Goal: Information Seeking & Learning: Learn about a topic

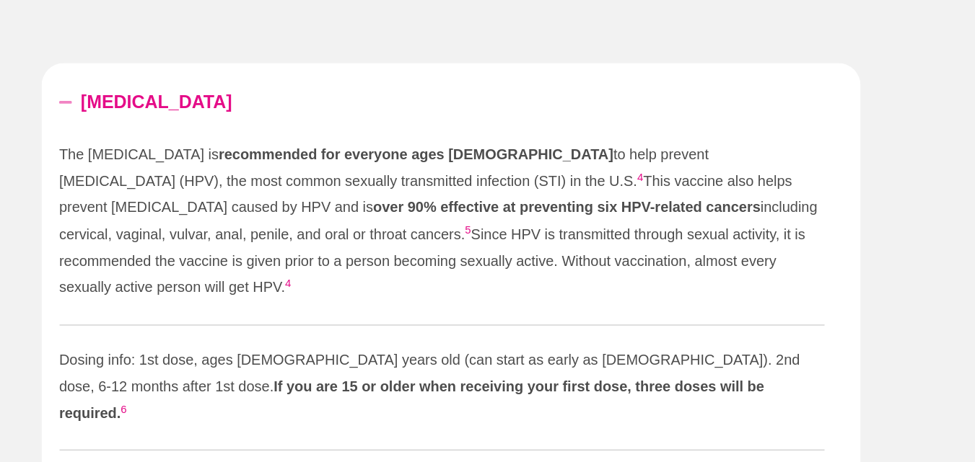
scroll to position [1526, 0]
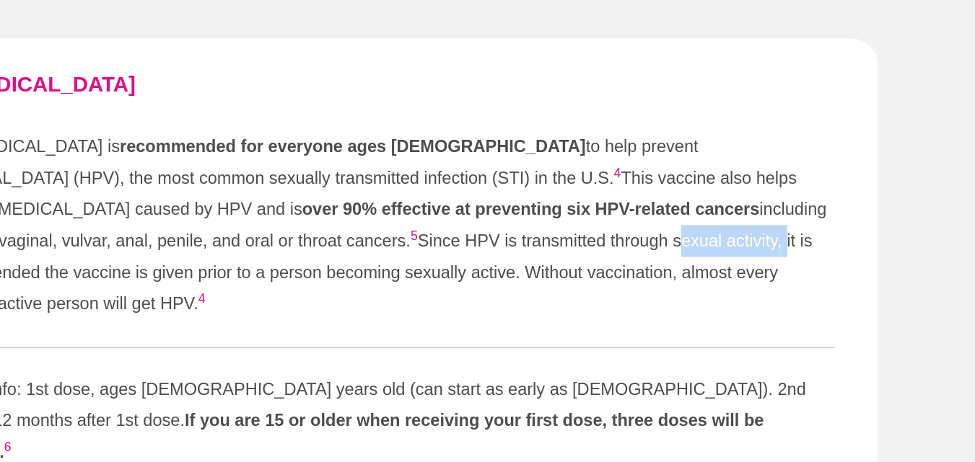
drag, startPoint x: 467, startPoint y: 278, endPoint x: 542, endPoint y: 281, distance: 75.1
click at [542, 281] on p "The [MEDICAL_DATA] is recommended for everyone ages [DEMOGRAPHIC_DATA] to help …" at bounding box center [480, 270] width 613 height 128
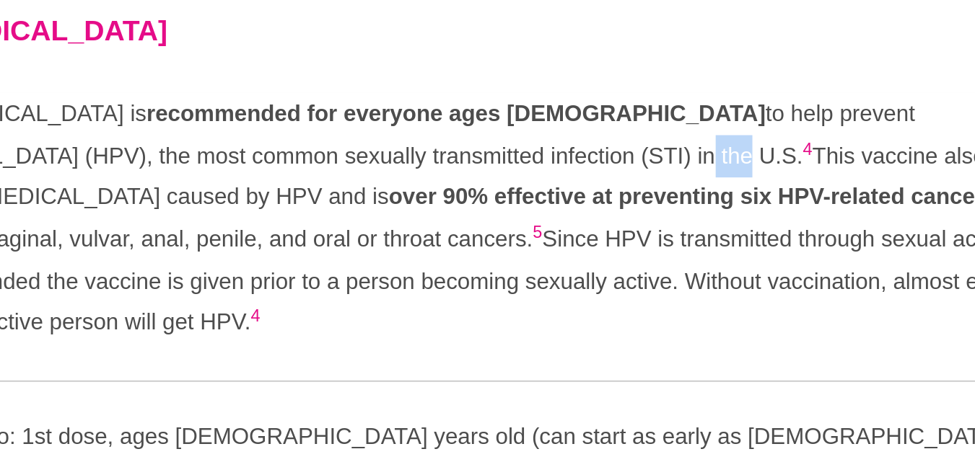
drag, startPoint x: 378, startPoint y: 238, endPoint x: 398, endPoint y: 241, distance: 20.4
click at [398, 241] on p "The [MEDICAL_DATA] is recommended for everyone ages [DEMOGRAPHIC_DATA] to help …" at bounding box center [480, 270] width 613 height 128
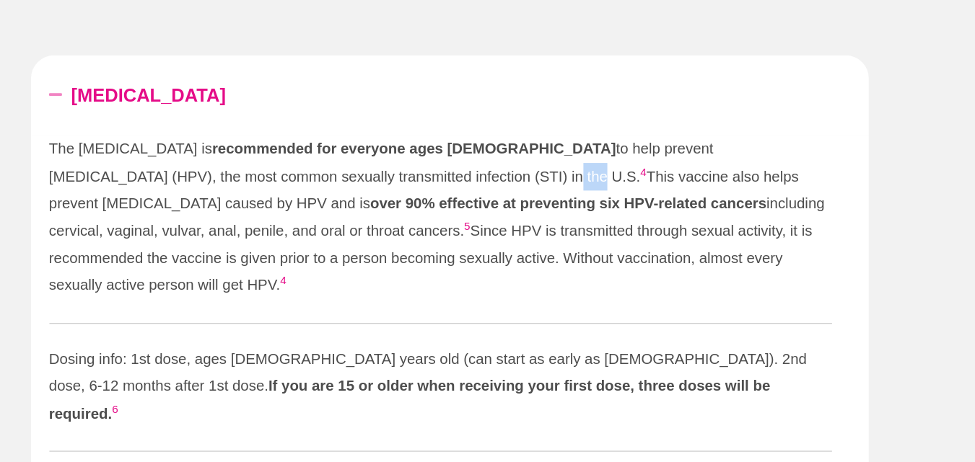
scroll to position [1524, 0]
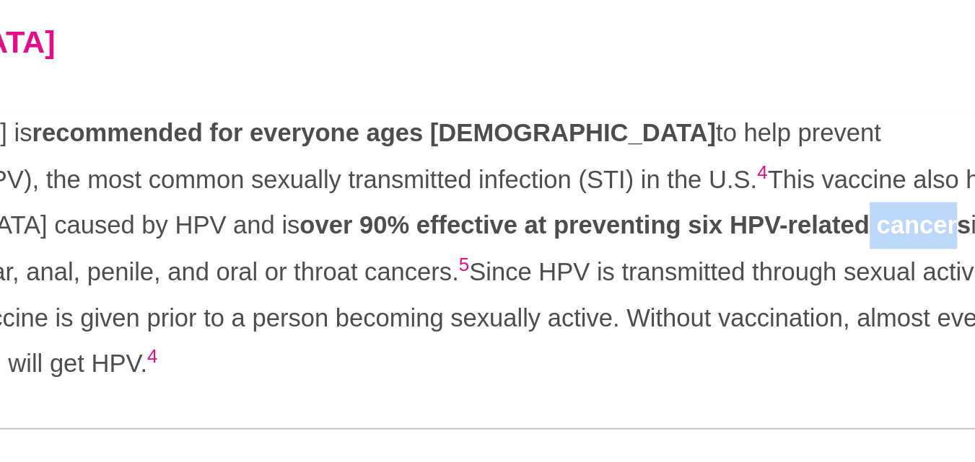
drag, startPoint x: 472, startPoint y: 261, endPoint x: 511, endPoint y: 264, distance: 39.1
click at [511, 264] on strong "over 90% effective at preventing six HPV-related cancers" at bounding box center [580, 260] width 310 height 12
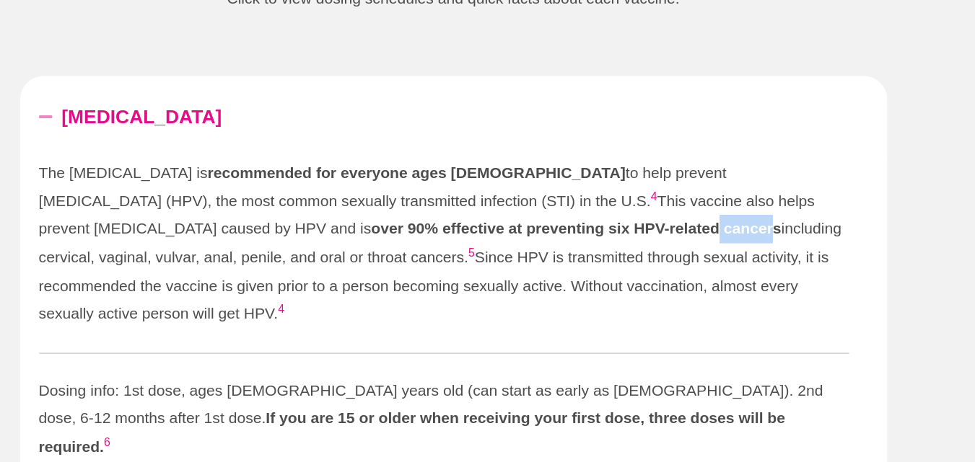
drag, startPoint x: 209, startPoint y: 284, endPoint x: 286, endPoint y: 286, distance: 76.5
click at [286, 286] on p "The [MEDICAL_DATA] is recommended for everyone ages [DEMOGRAPHIC_DATA] to help …" at bounding box center [480, 271] width 613 height 128
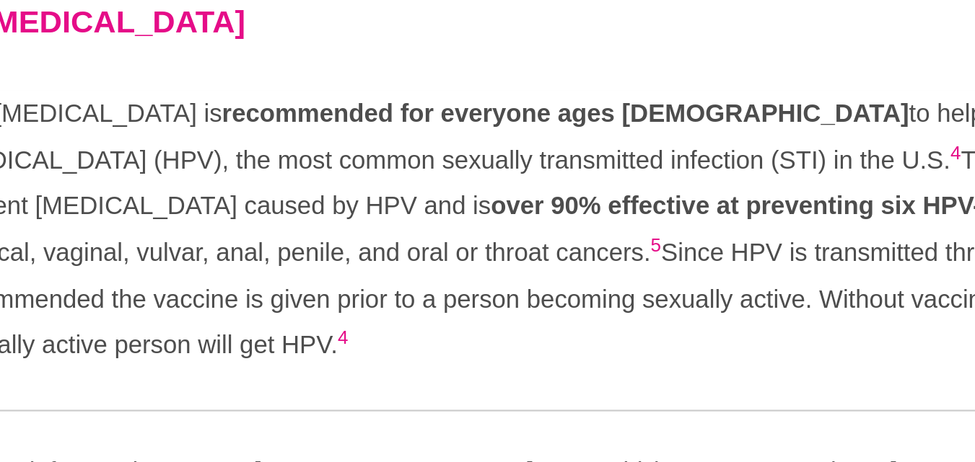
drag, startPoint x: 467, startPoint y: 282, endPoint x: 542, endPoint y: 287, distance: 75.2
click at [542, 287] on p "The [MEDICAL_DATA] is recommended for everyone ages [DEMOGRAPHIC_DATA] to help …" at bounding box center [480, 271] width 613 height 128
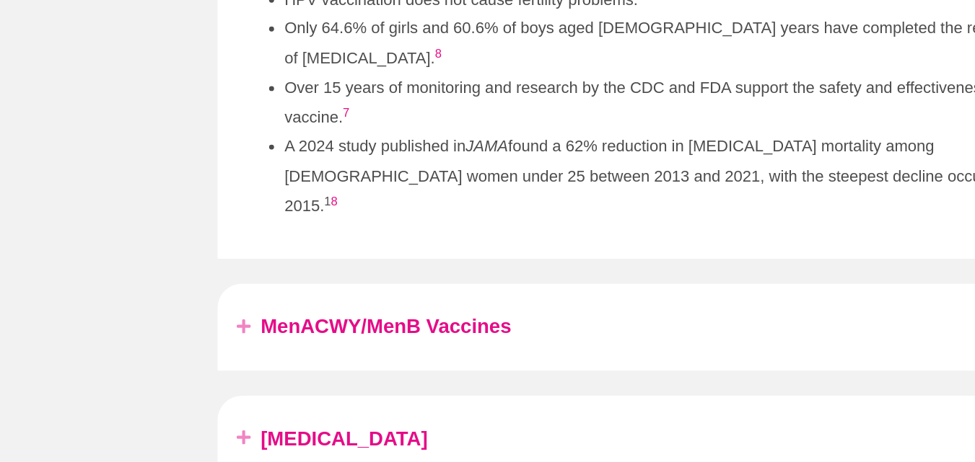
scroll to position [1943, 0]
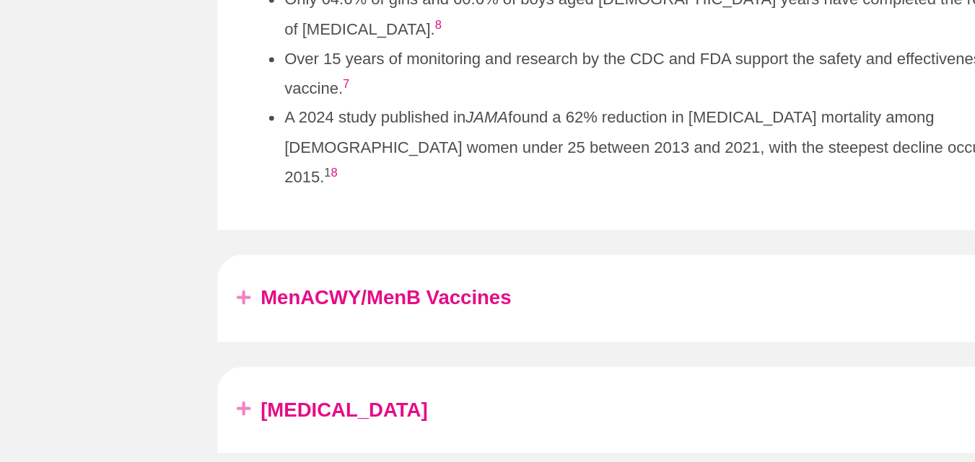
click at [325, 330] on link "MenACWY/MenB Vaccines" at bounding box center [496, 343] width 610 height 27
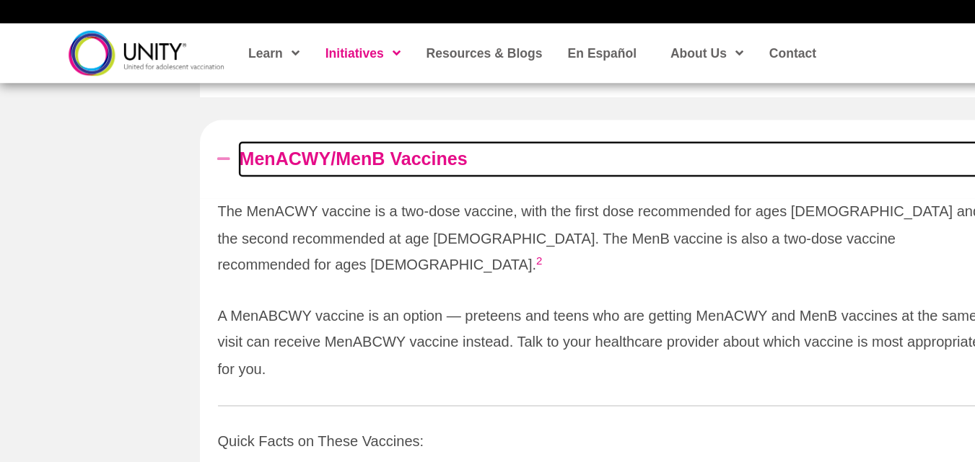
scroll to position [1623, 0]
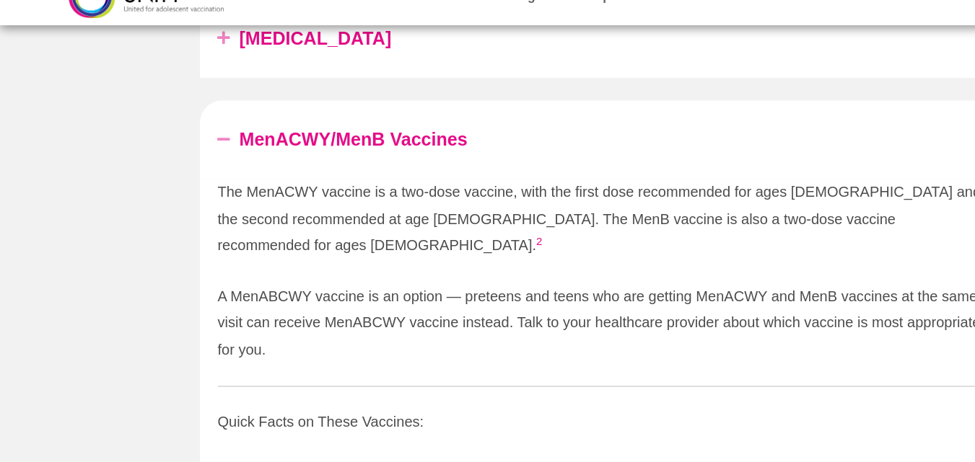
click at [286, 221] on p "The MenACWY vaccine is a two-dose vaccine, with the first dose recommended for …" at bounding box center [480, 221] width 613 height 64
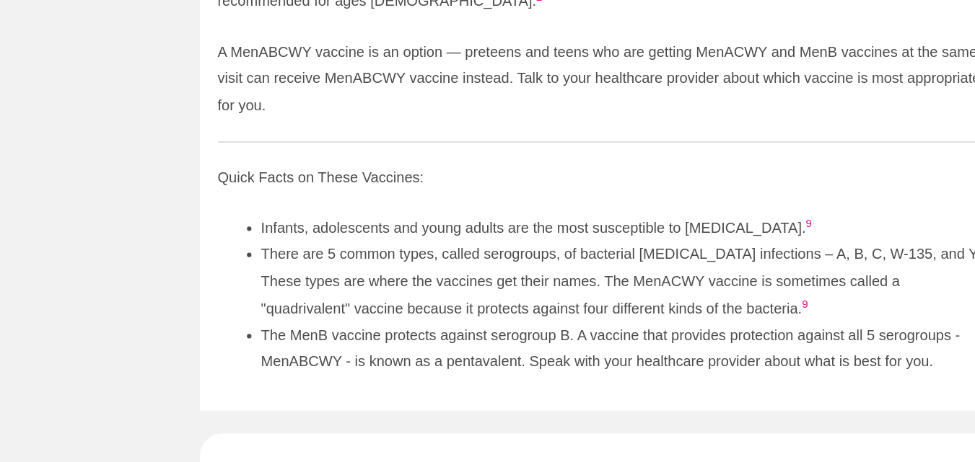
scroll to position [1781, 0]
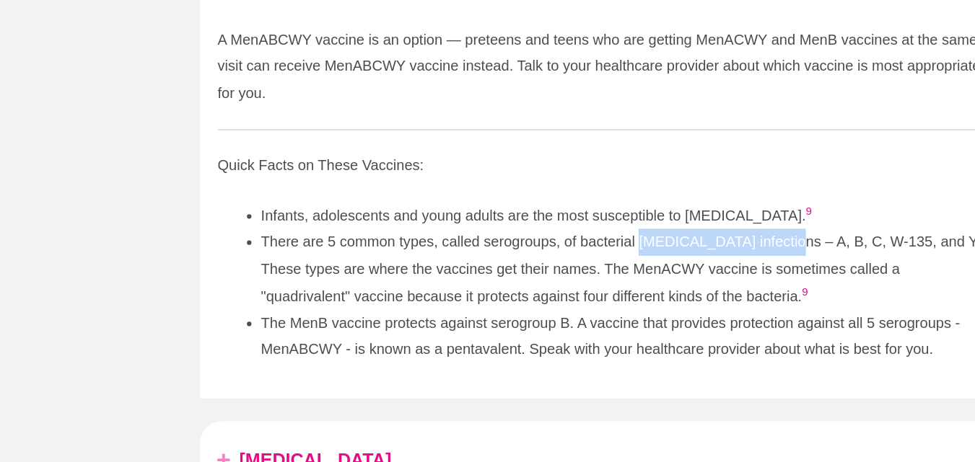
drag, startPoint x: 512, startPoint y: 263, endPoint x: 631, endPoint y: 258, distance: 119.1
click at [631, 276] on li "There are 5 common types, called serogroups, of bacterial [MEDICAL_DATA] infect…" at bounding box center [498, 308] width 579 height 64
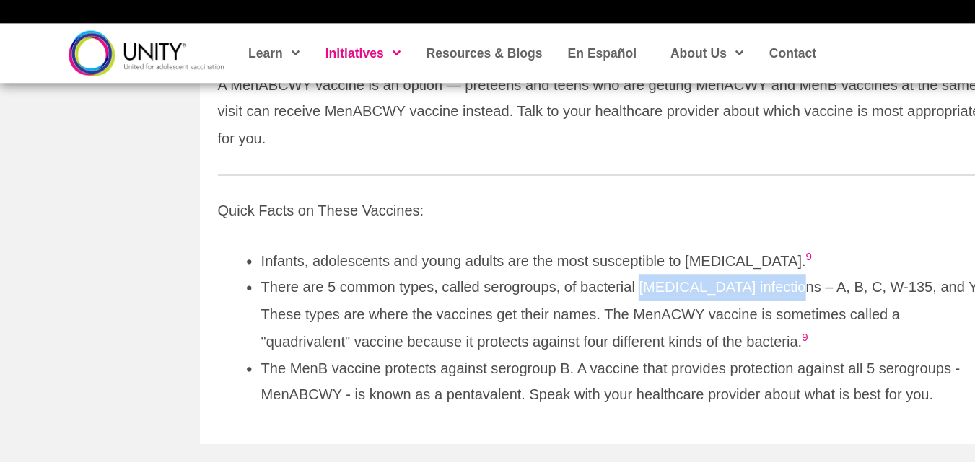
scroll to position [1828, 0]
